Goal: Task Accomplishment & Management: Use online tool/utility

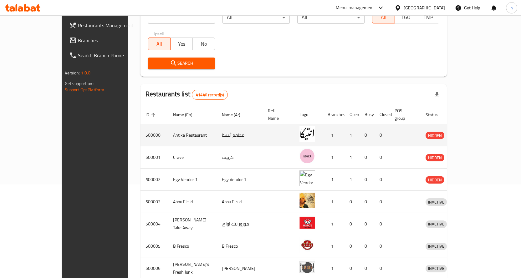
scroll to position [94, 0]
click at [180, 127] on td "Antika Restaurant" at bounding box center [192, 135] width 49 height 22
click at [466, 134] on icon "enhanced table" at bounding box center [465, 135] width 2 height 3
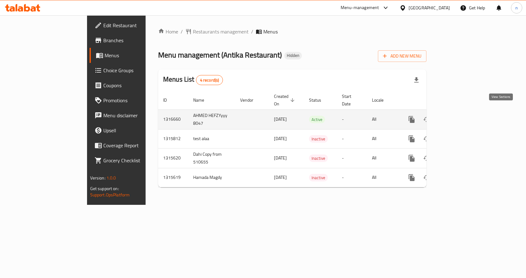
click at [460, 116] on icon "enhanced table" at bounding box center [457, 120] width 8 height 8
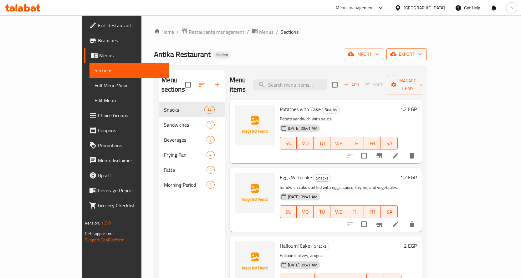
click at [422, 53] on span "export" at bounding box center [407, 54] width 30 height 8
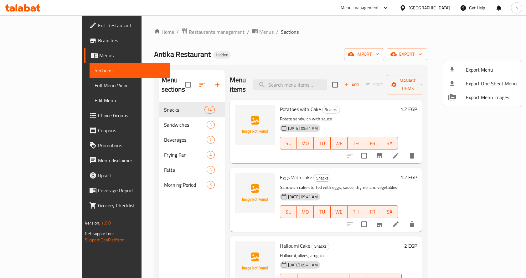
click at [411, 51] on div at bounding box center [263, 139] width 526 height 278
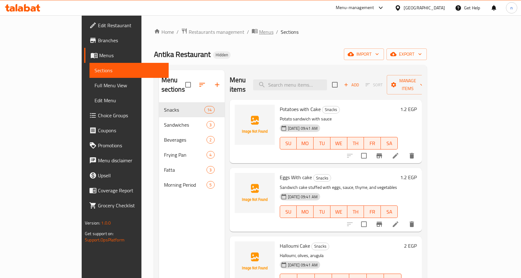
click at [259, 33] on span "Menus" at bounding box center [266, 32] width 14 height 8
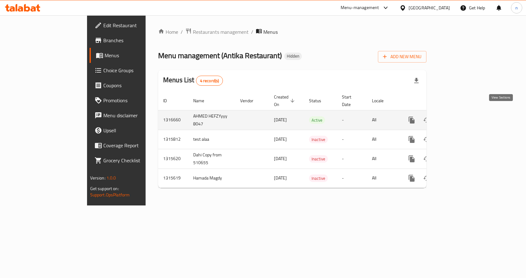
click at [460, 116] on icon "enhanced table" at bounding box center [457, 120] width 8 height 8
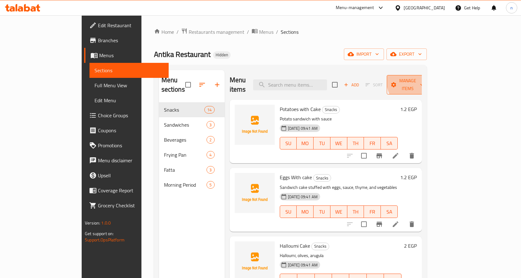
click at [424, 78] on span "Manage items" at bounding box center [408, 85] width 32 height 16
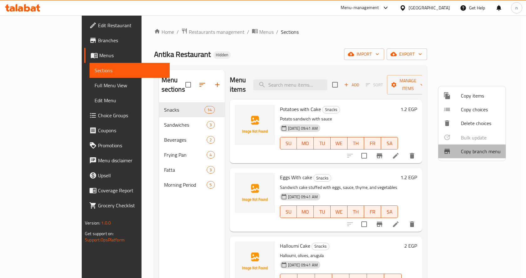
click at [467, 155] on span "Copy branch menu" at bounding box center [481, 152] width 40 height 8
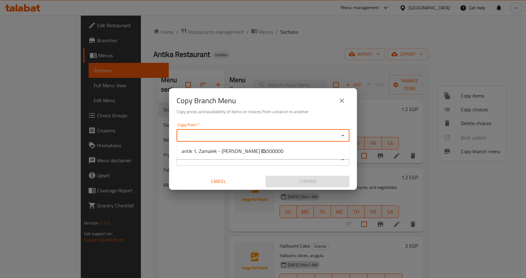
click at [321, 138] on input "Copy from   *" at bounding box center [257, 135] width 159 height 9
click at [285, 156] on li "antik 1, Zamalek - [PERSON_NAME] ID: 500000" at bounding box center [263, 151] width 173 height 11
type input "antik 1, Zamalek - [PERSON_NAME]"
click at [284, 161] on input "Copy to   *" at bounding box center [257, 159] width 159 height 9
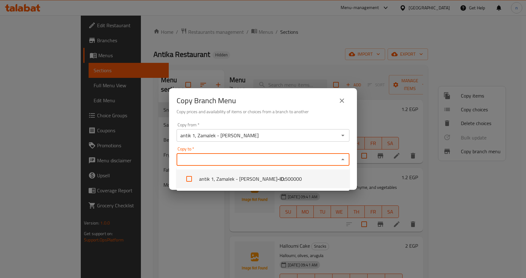
click at [285, 183] on span "500000" at bounding box center [293, 179] width 17 height 8
checkbox input "true"
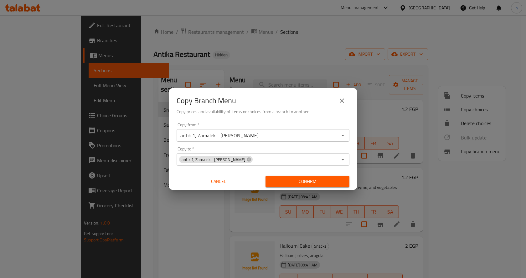
click at [341, 145] on div "Copy from   * antik 1, Zamalek - [PERSON_NAME] Copy from * Copy to   * antik 1,…" at bounding box center [263, 155] width 188 height 70
click at [321, 178] on span "Confirm" at bounding box center [307, 182] width 74 height 8
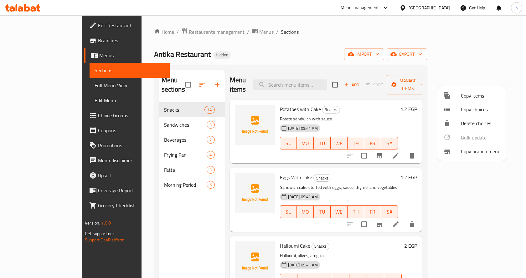
click at [240, 65] on div at bounding box center [263, 139] width 526 height 278
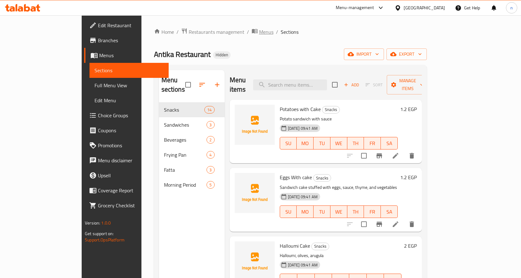
click at [259, 36] on span "Menus" at bounding box center [266, 32] width 14 height 8
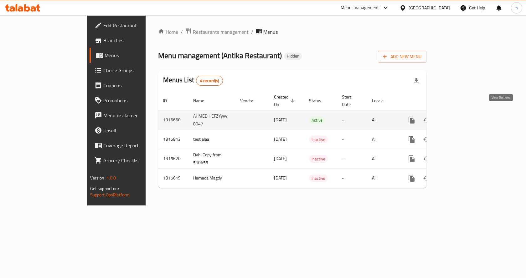
click at [460, 116] on icon "enhanced table" at bounding box center [457, 120] width 8 height 8
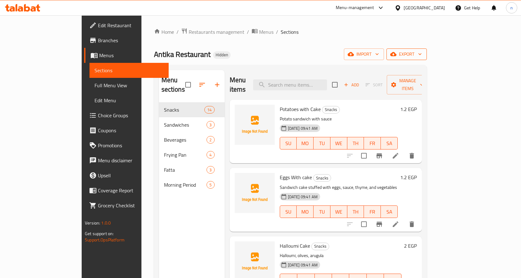
click at [397, 52] on icon "button" at bounding box center [393, 54] width 6 height 6
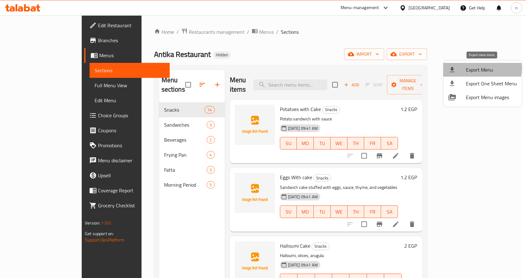
click at [481, 68] on span "Export Menu" at bounding box center [491, 70] width 51 height 8
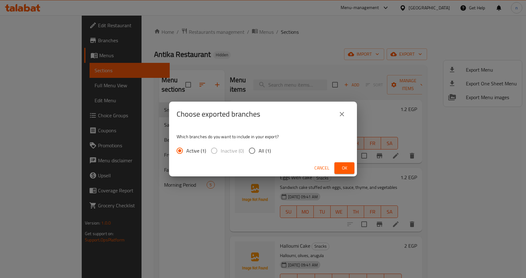
click at [248, 151] on input "All (1)" at bounding box center [251, 150] width 13 height 13
radio input "true"
click at [350, 169] on button "Ok" at bounding box center [344, 168] width 20 height 12
